Goal: Navigation & Orientation: Find specific page/section

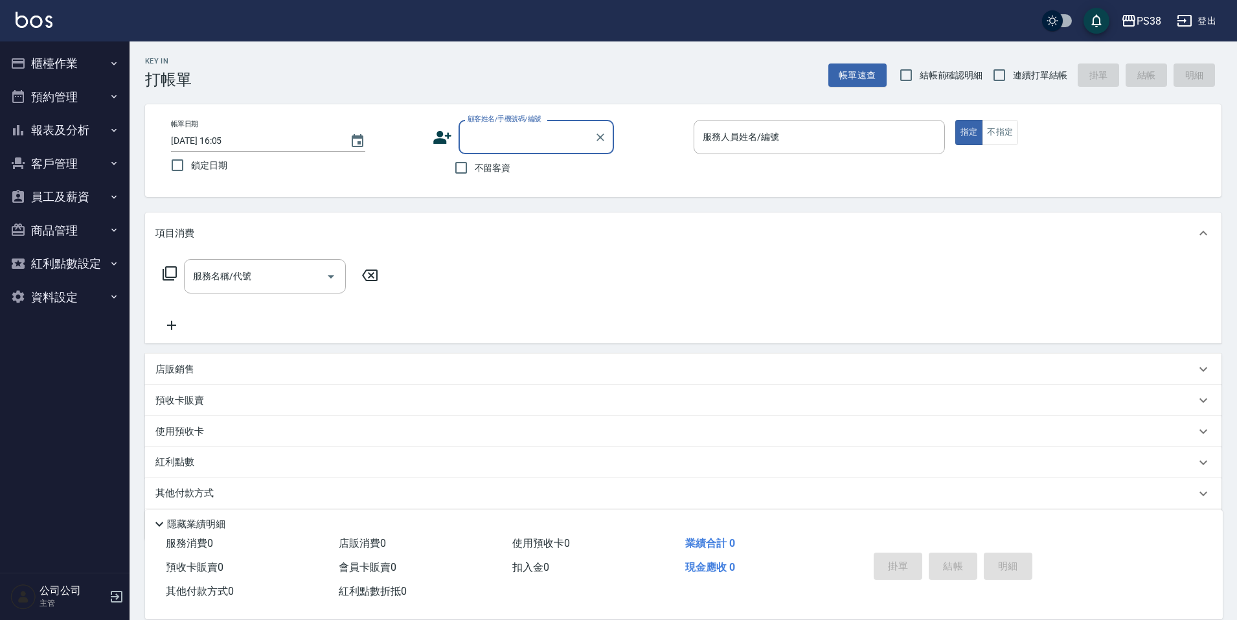
click at [84, 83] on button "預約管理" at bounding box center [64, 97] width 119 height 34
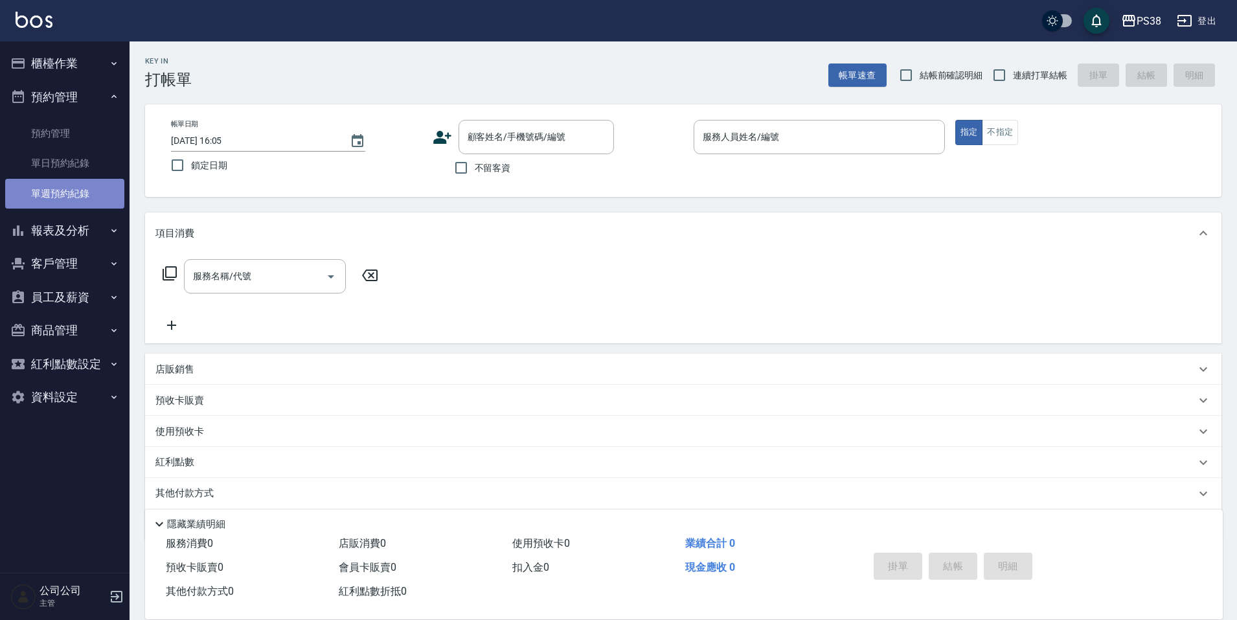
click at [87, 187] on link "單週預約紀錄" at bounding box center [64, 194] width 119 height 30
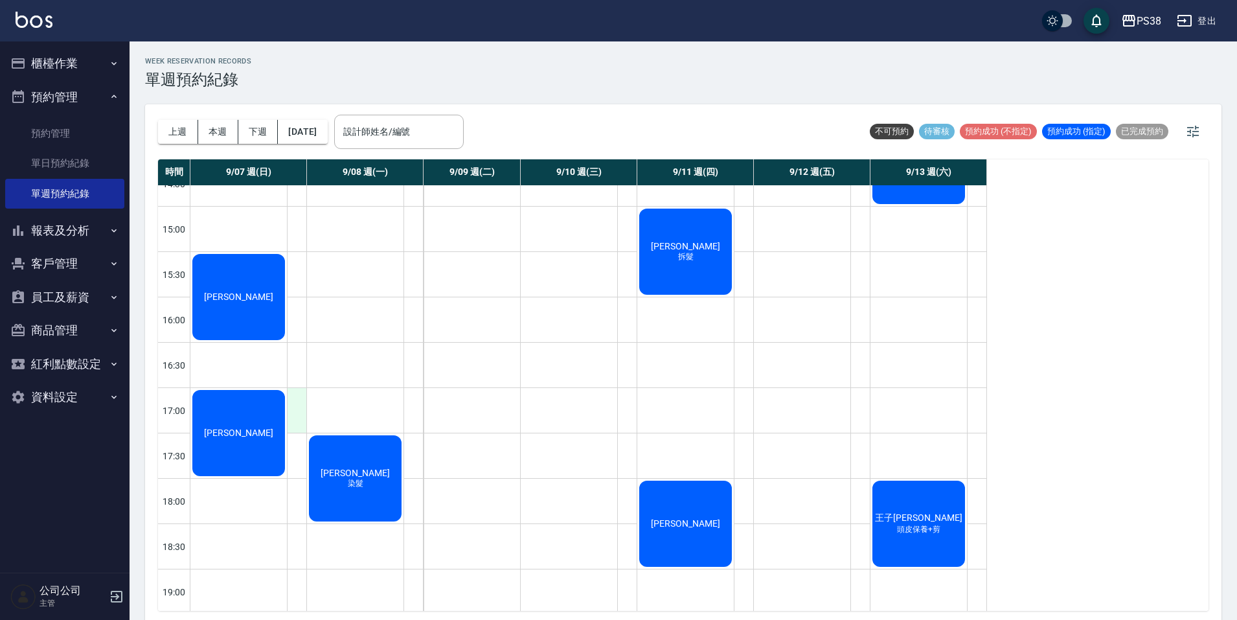
scroll to position [492, 0]
